Goal: Use online tool/utility: Utilize a website feature to perform a specific function

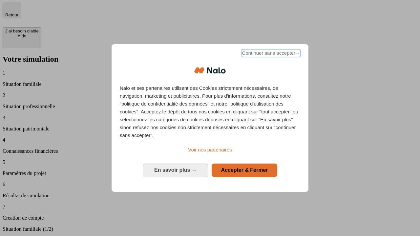
click at [270, 54] on span "Continuer sans accepter →" at bounding box center [271, 53] width 58 height 8
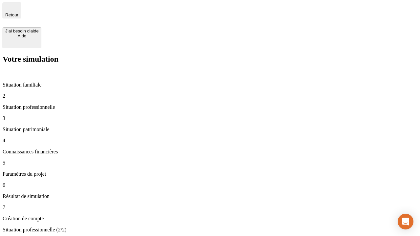
type input "30 000"
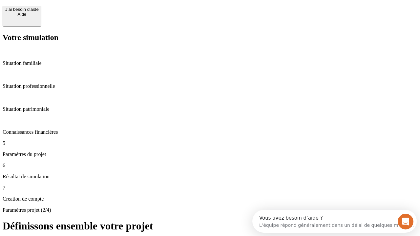
scroll to position [6, 0]
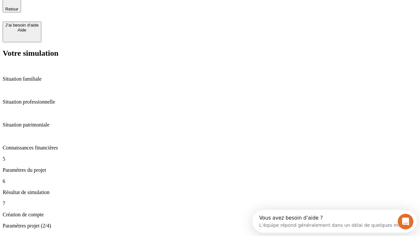
type input "25"
type input "64"
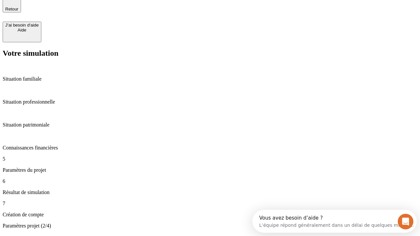
type input "1 000"
type input "640"
